Goal: Use online tool/utility

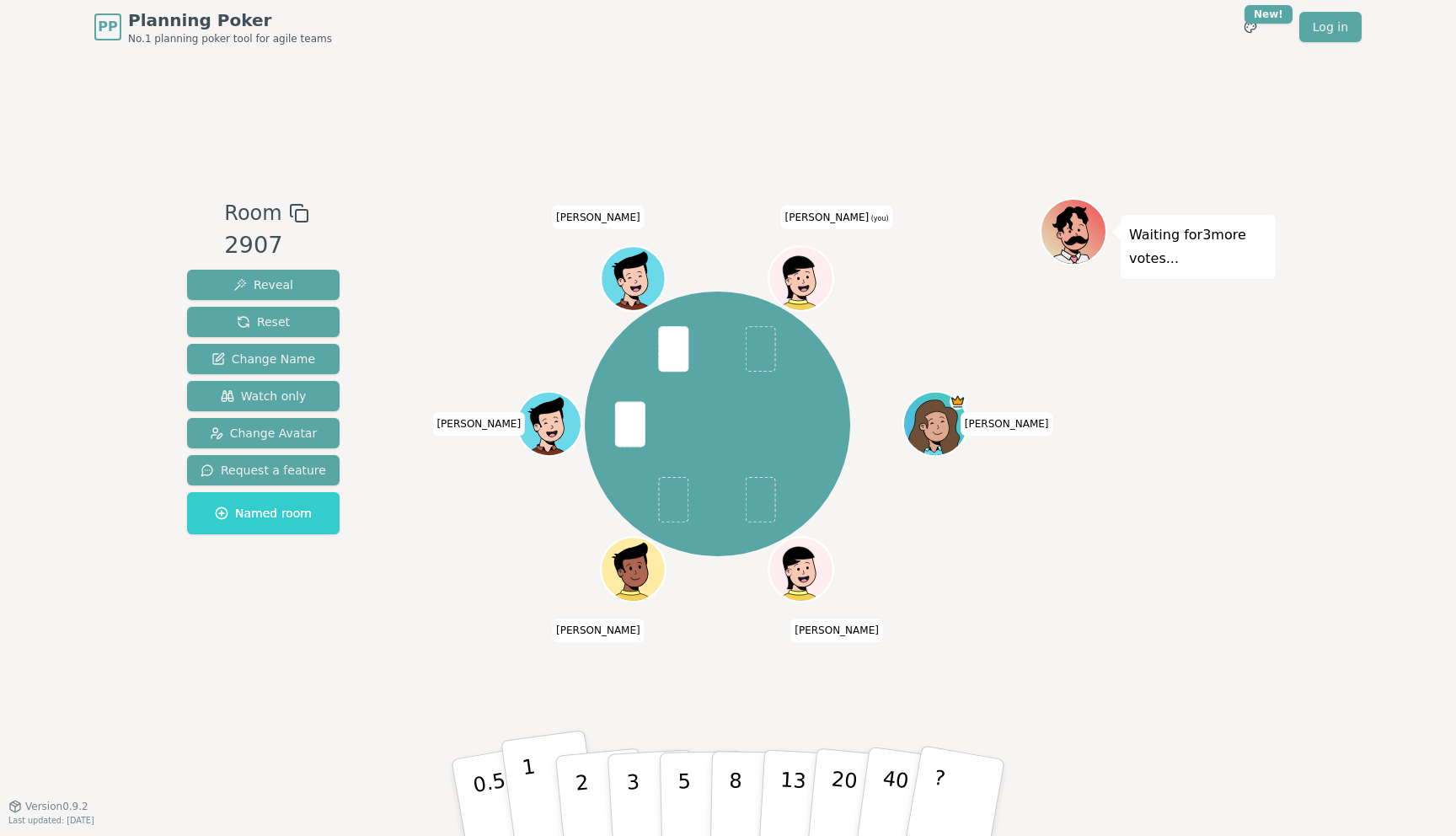
click at [534, 797] on button "1" at bounding box center [550, 798] width 101 height 137
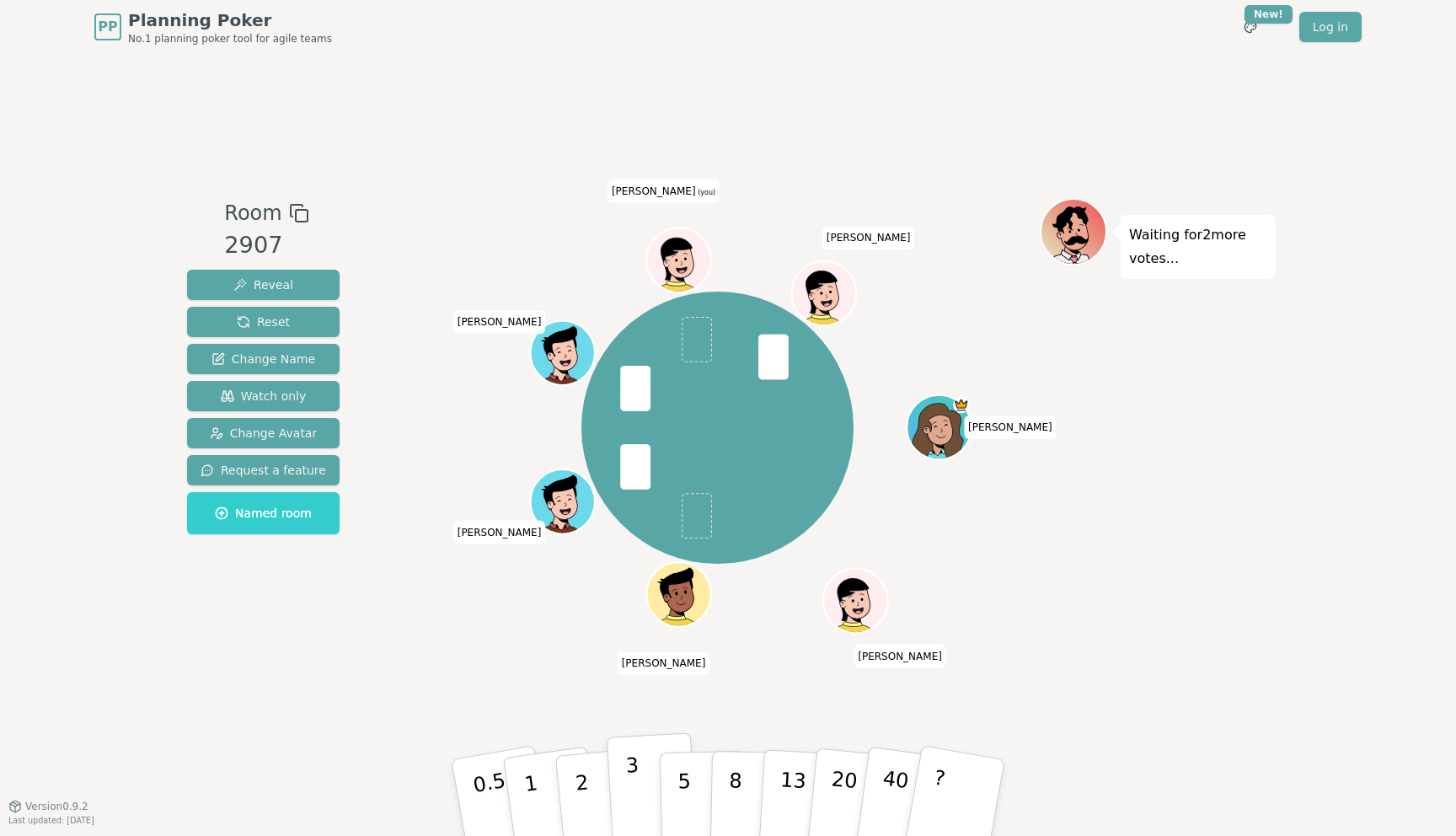
click at [624, 784] on button "3" at bounding box center [653, 798] width 92 height 132
click at [581, 798] on p "2" at bounding box center [583, 800] width 22 height 92
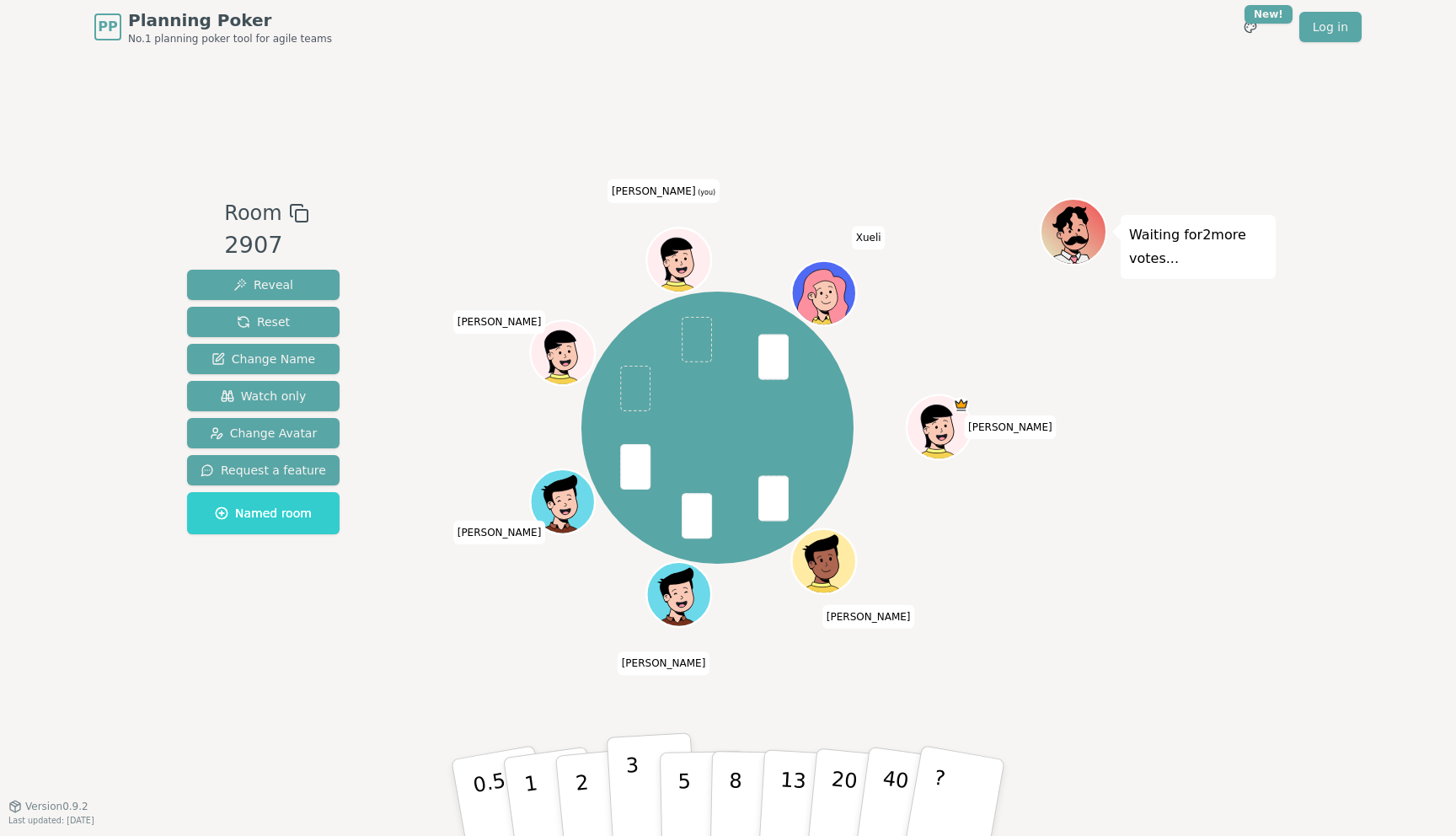
click at [640, 788] on button "3" at bounding box center [653, 798] width 92 height 132
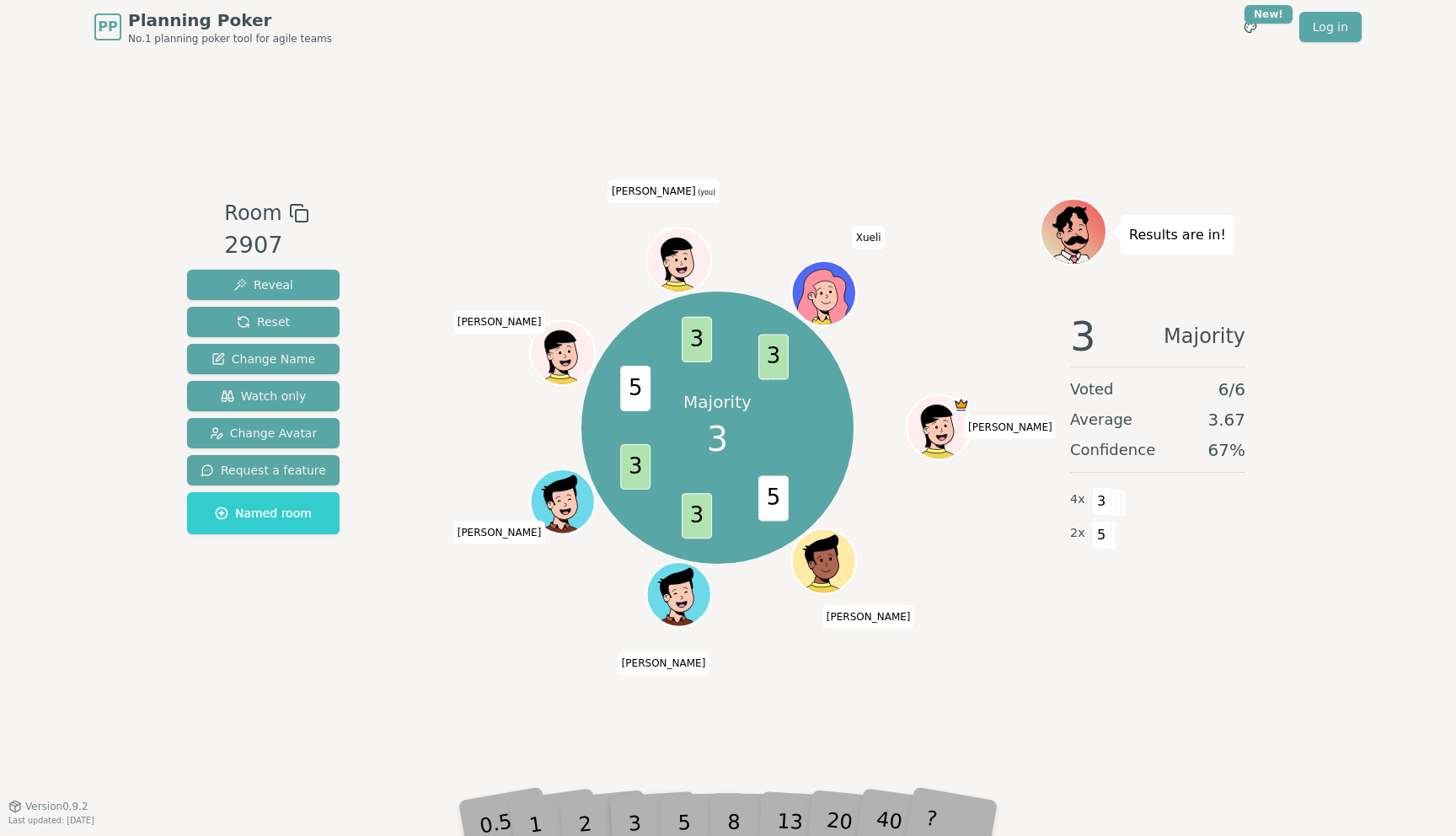
click at [740, 759] on div "Room 2907 Reveal Reset Change Name Watch only Change Avatar Request a feature N…" at bounding box center [728, 430] width 1096 height 752
click at [676, 821] on div "3" at bounding box center [652, 798] width 54 height 62
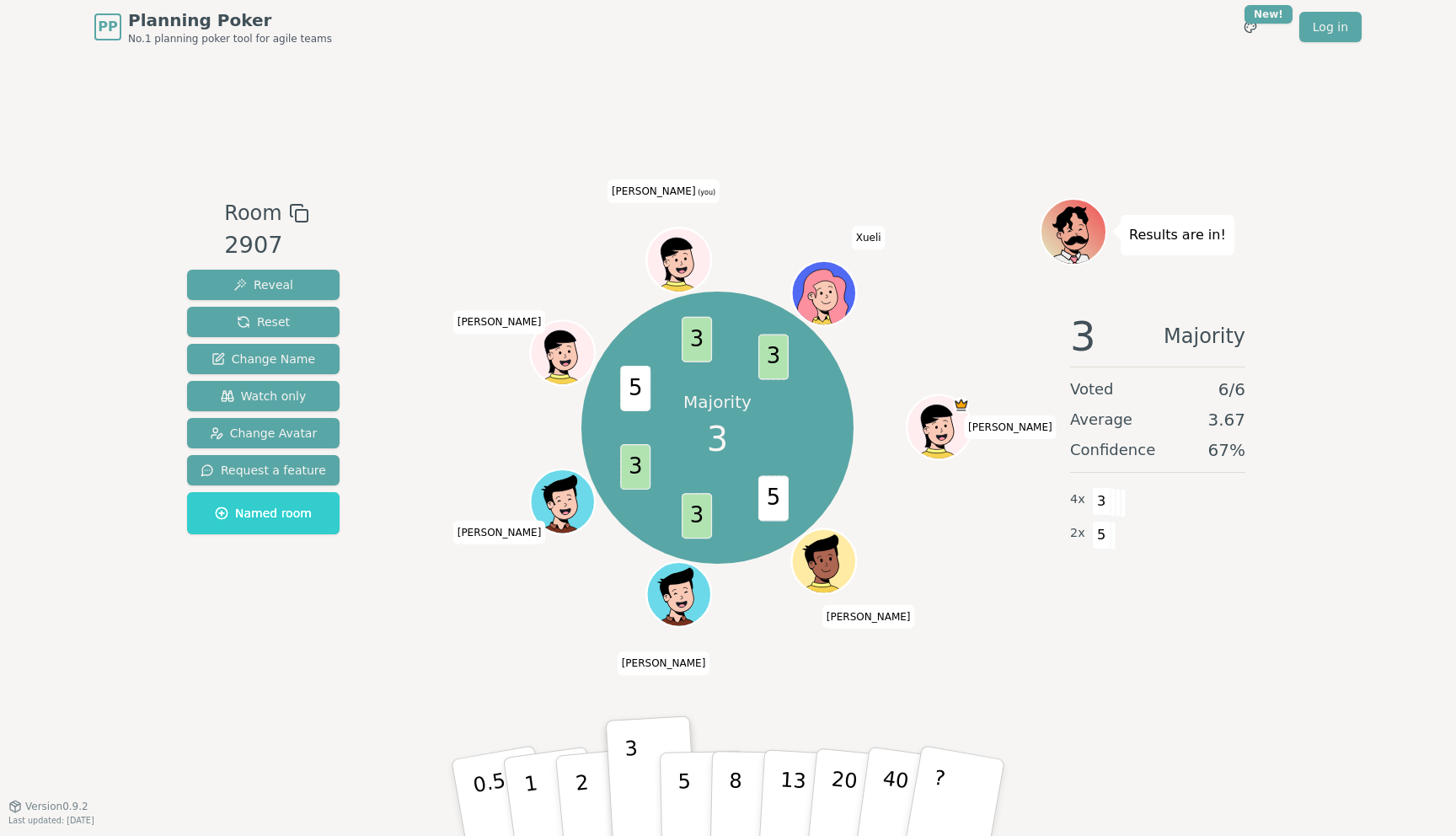
click at [687, 821] on div "5" at bounding box center [703, 798] width 52 height 60
click at [687, 821] on p "5" at bounding box center [685, 815] width 15 height 91
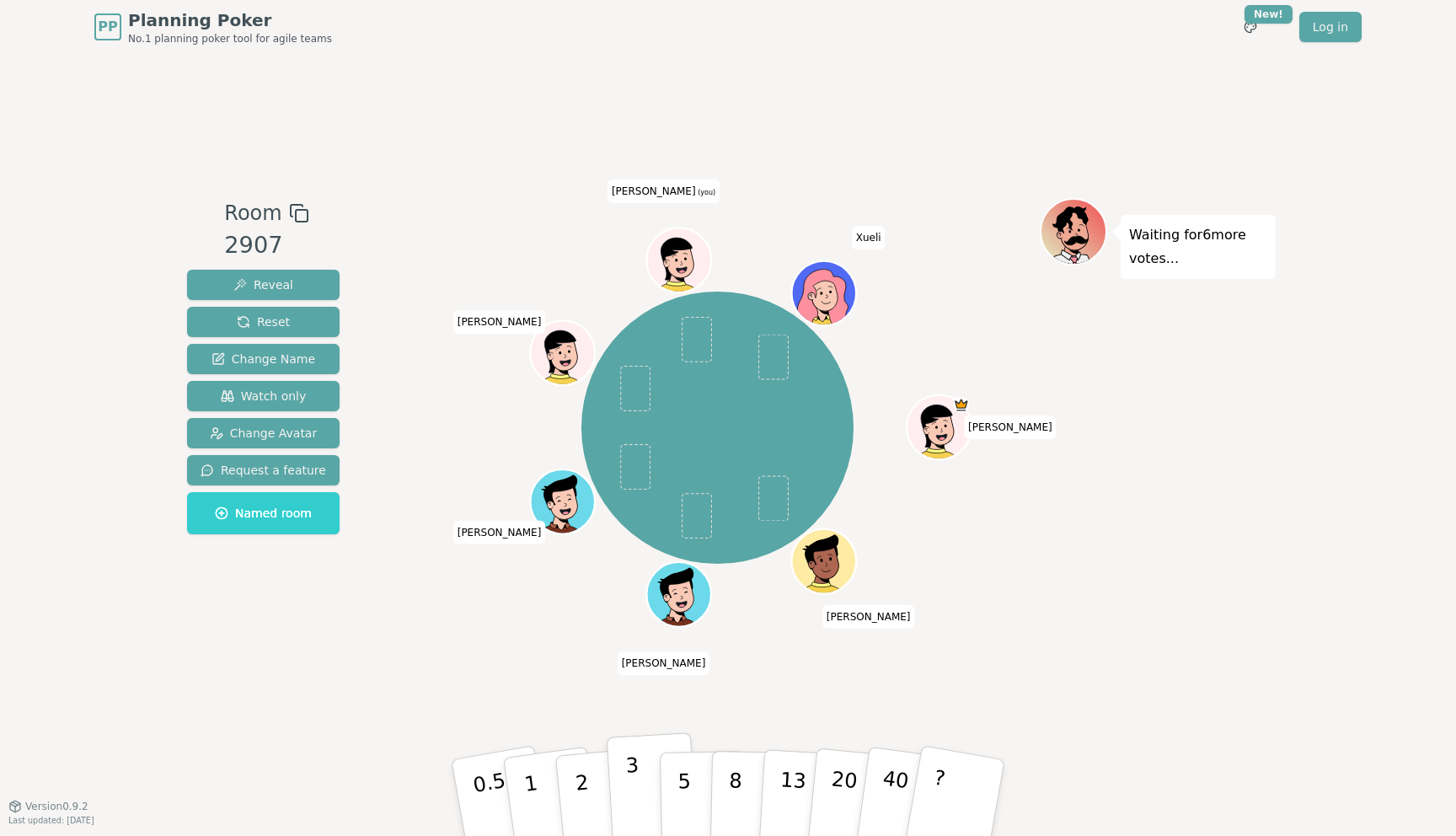
click at [631, 789] on p "3" at bounding box center [635, 799] width 19 height 92
click at [630, 799] on p "3" at bounding box center [635, 799] width 19 height 92
click at [679, 804] on p "5" at bounding box center [685, 798] width 15 height 91
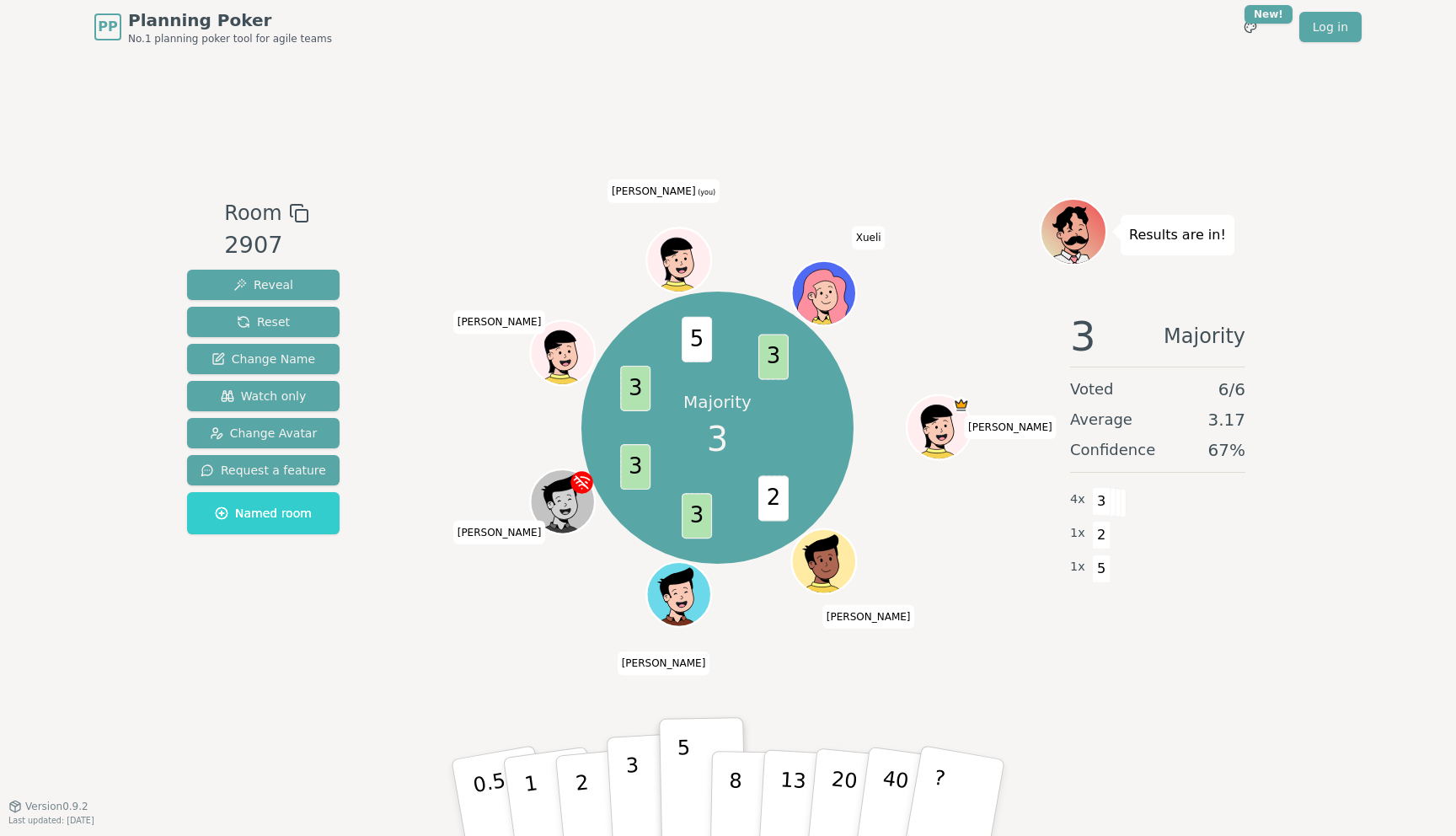
click at [636, 780] on p "3" at bounding box center [635, 799] width 19 height 92
